Goal: Information Seeking & Learning: Learn about a topic

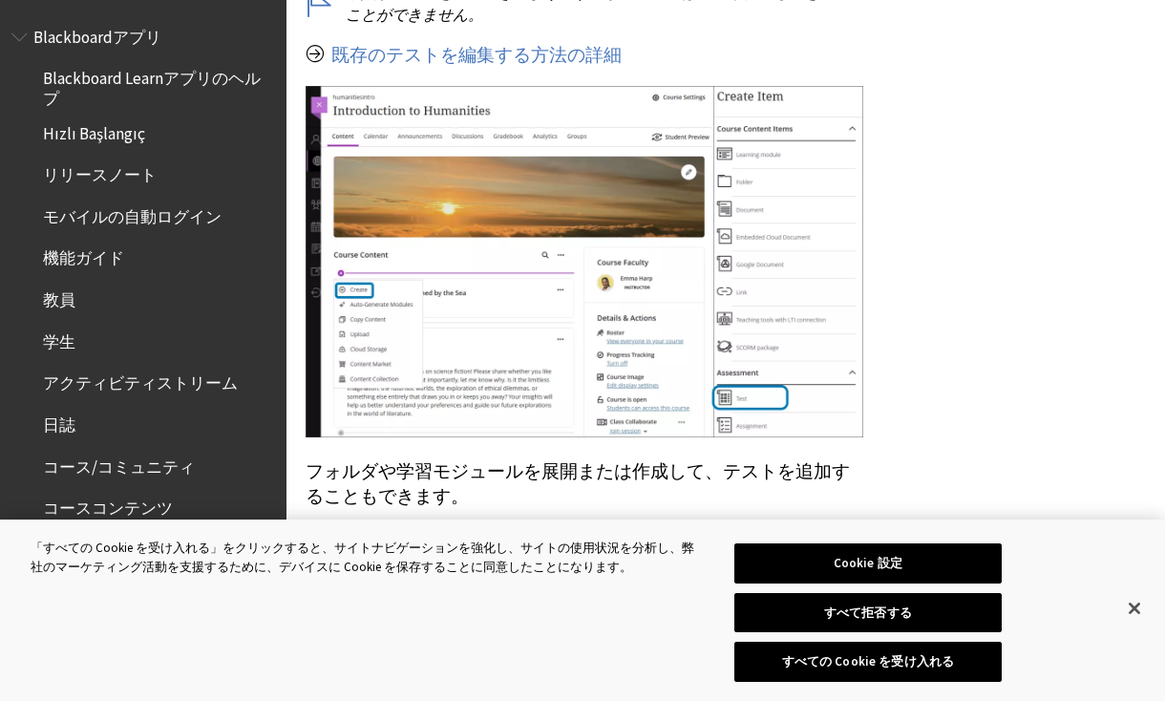
scroll to position [671, 0]
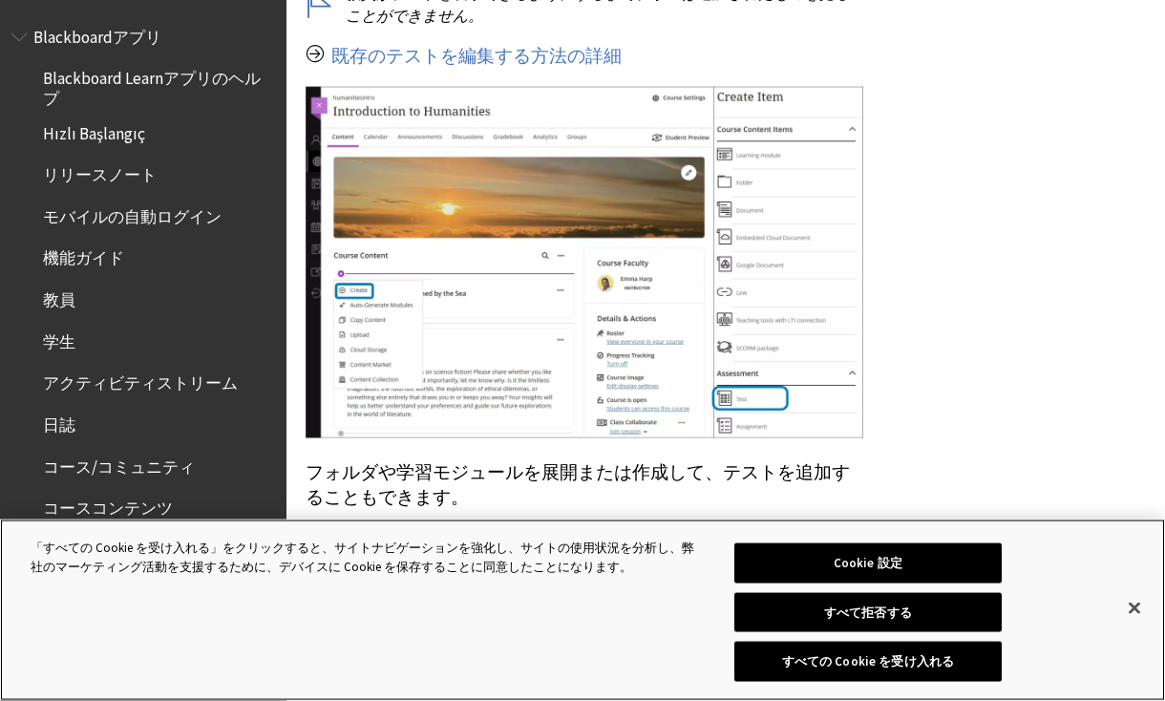
click at [970, 677] on button "すべての Cookie を受け入れる" at bounding box center [868, 662] width 268 height 40
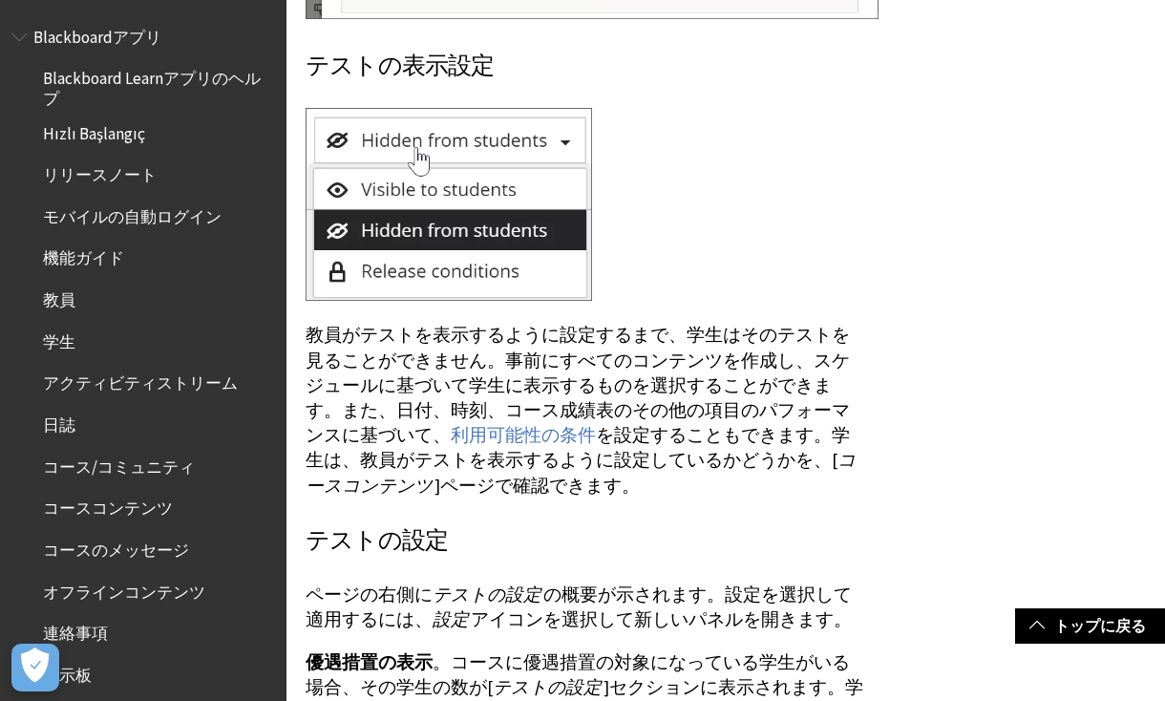
scroll to position [0, 0]
click at [204, 53] on li "Blackboardアプリ Blackboard Learnアプリのヘルプ Hızlı Başlangıç リリースノート モバイルの自動ログイン 機能ガイド…" at bounding box center [143, 544] width 264 height 1046
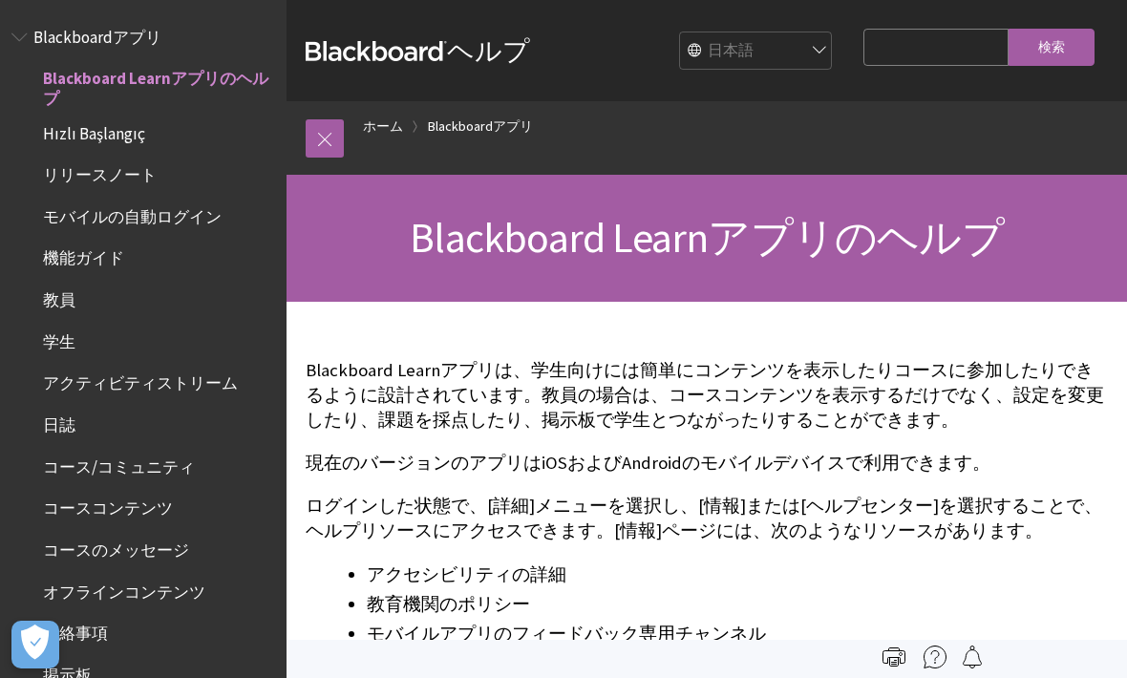
scroll to position [33, 0]
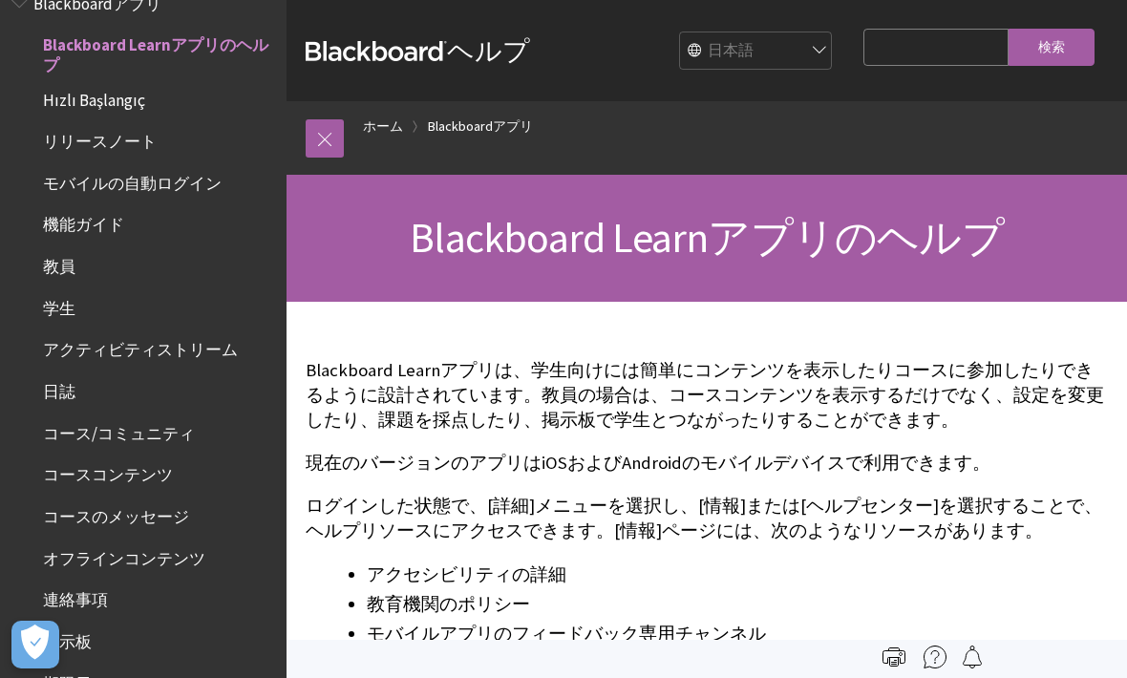
click at [393, 128] on link "ホーム" at bounding box center [383, 127] width 40 height 24
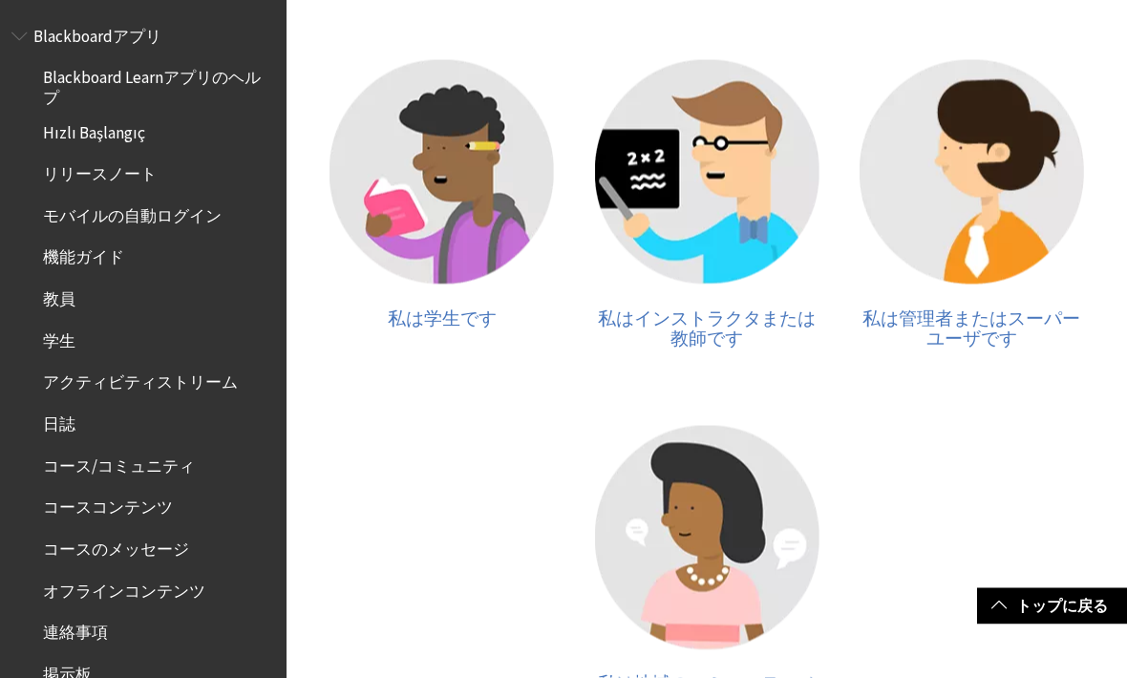
scroll to position [399, 0]
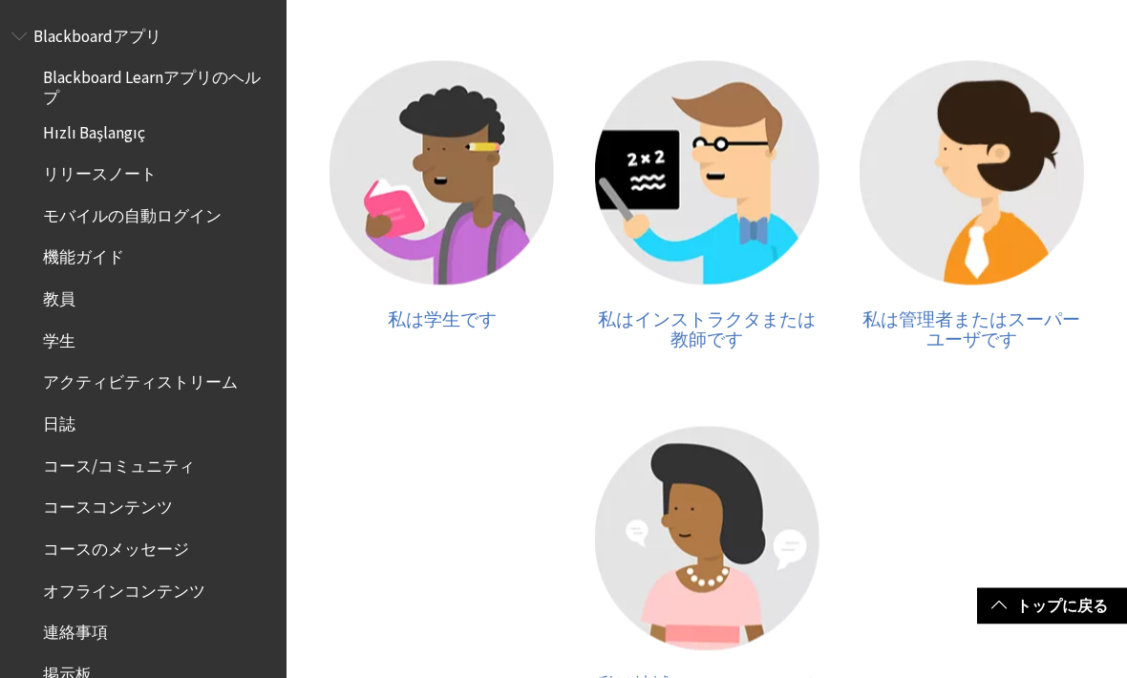
click at [465, 213] on img at bounding box center [441, 173] width 224 height 224
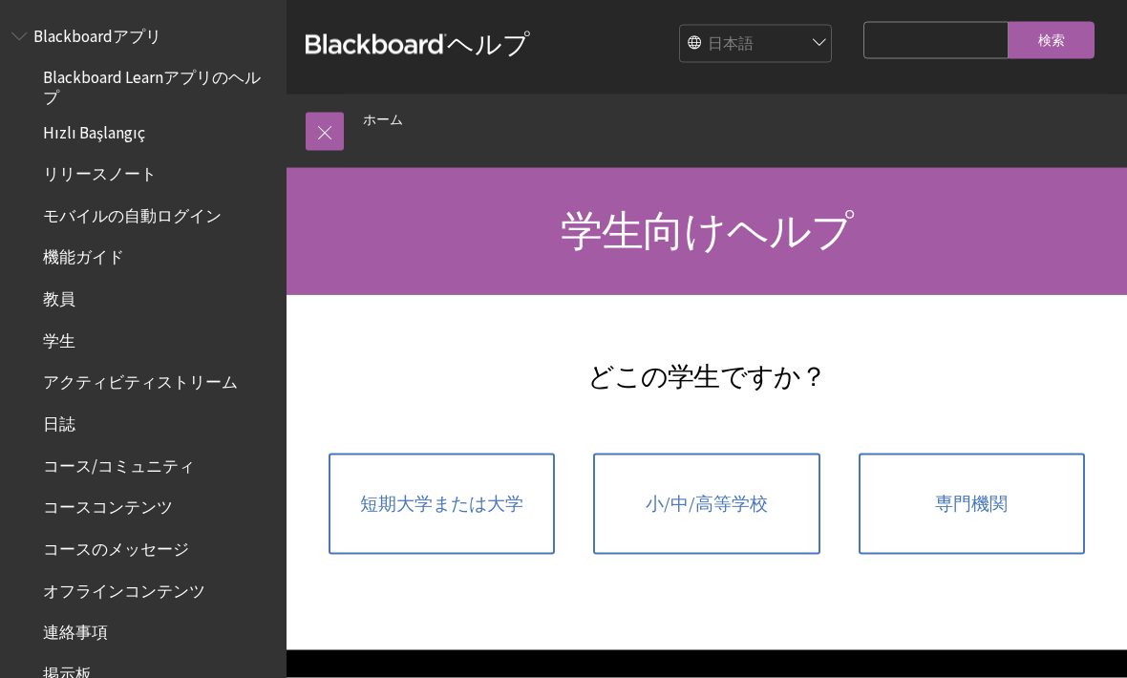
scroll to position [8, 0]
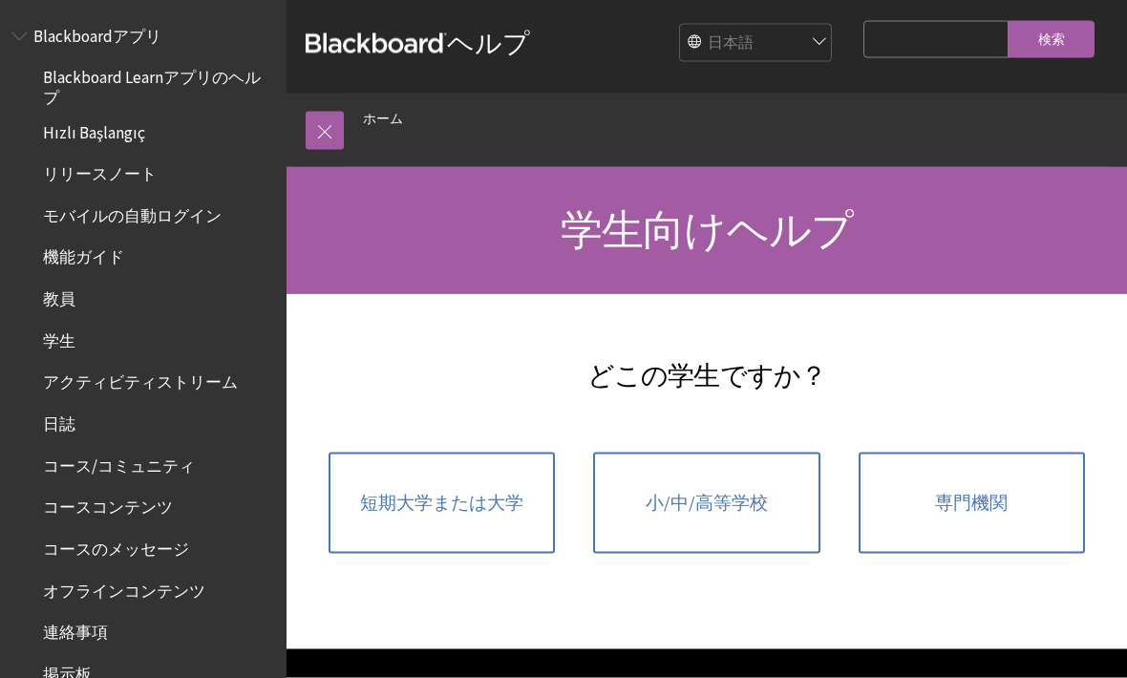
click at [987, 514] on span "専門機関" at bounding box center [971, 503] width 73 height 21
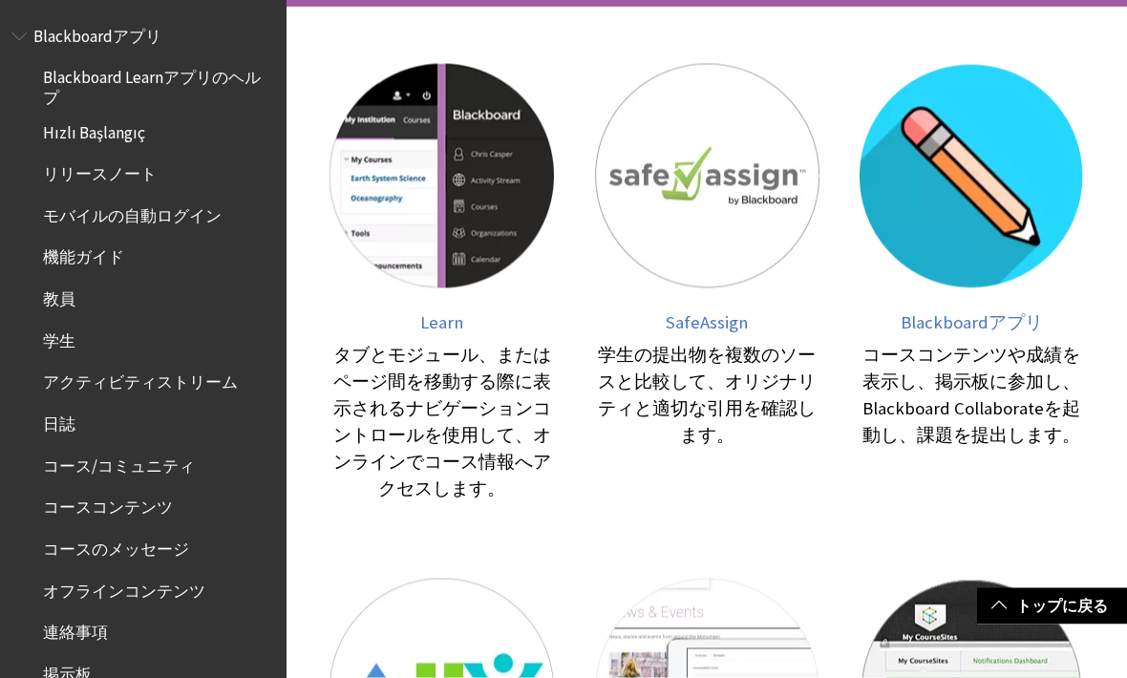
scroll to position [340, 0]
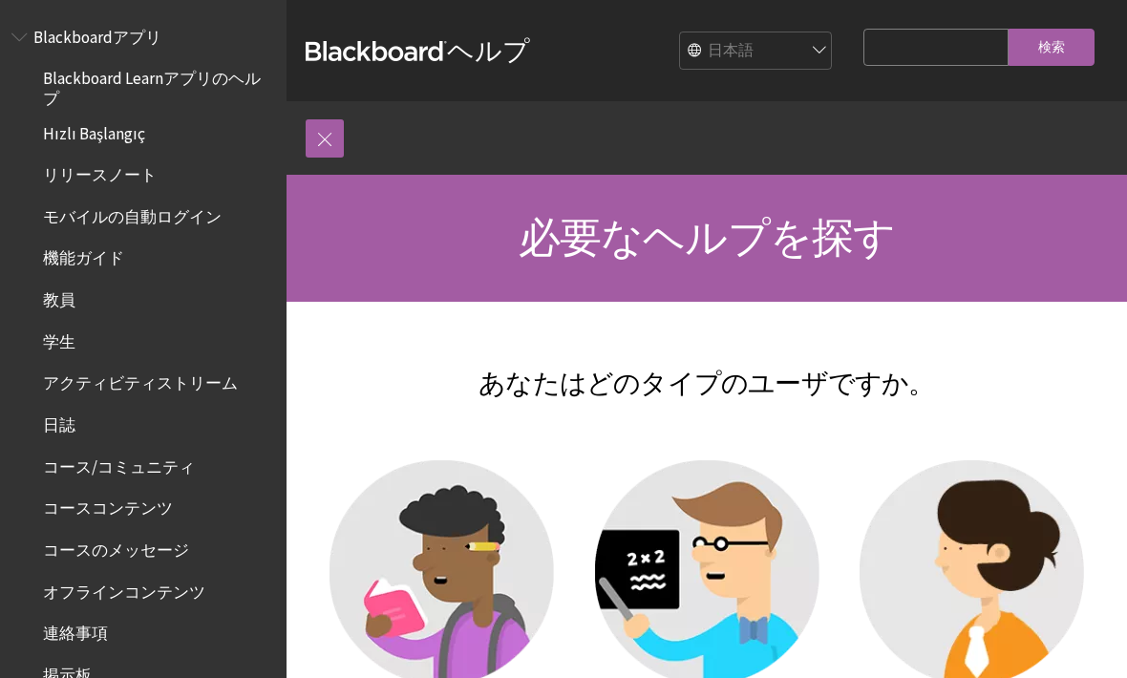
scroll to position [456, 0]
